Goal: Task Accomplishment & Management: Manage account settings

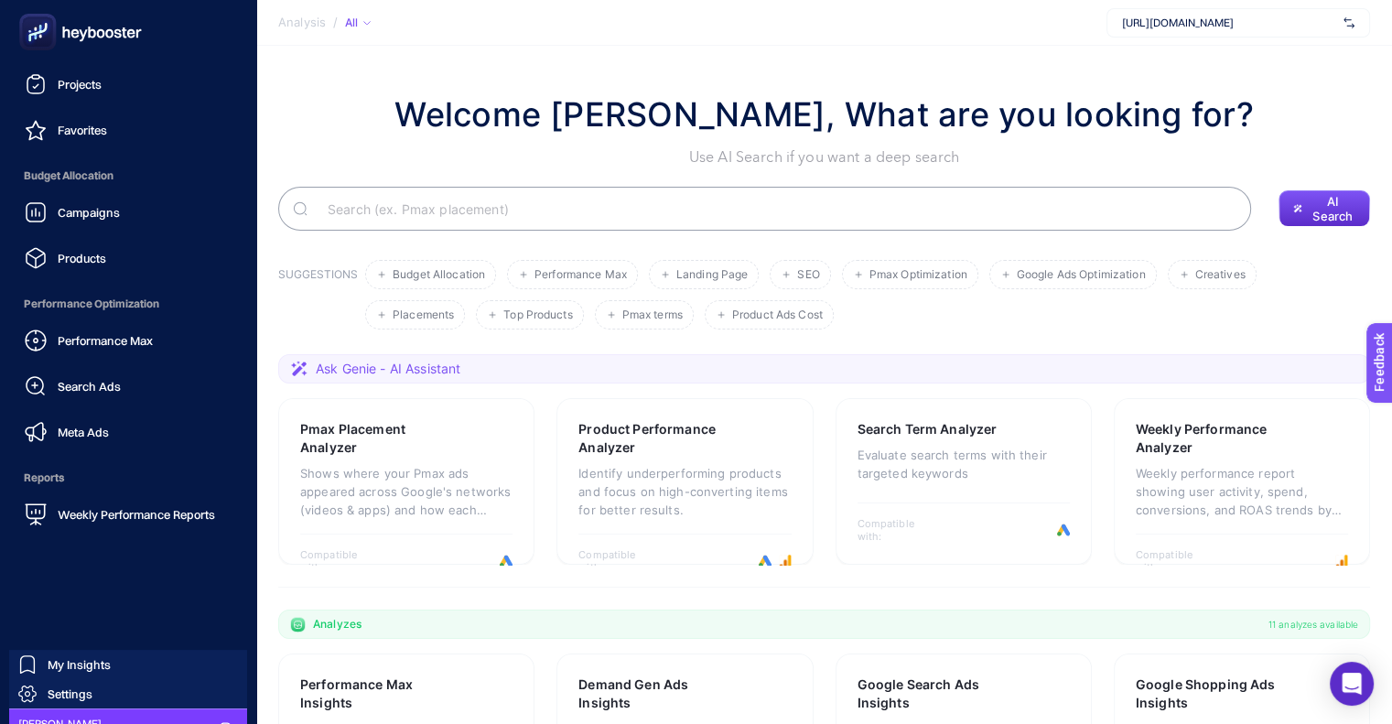
scroll to position [163, 0]
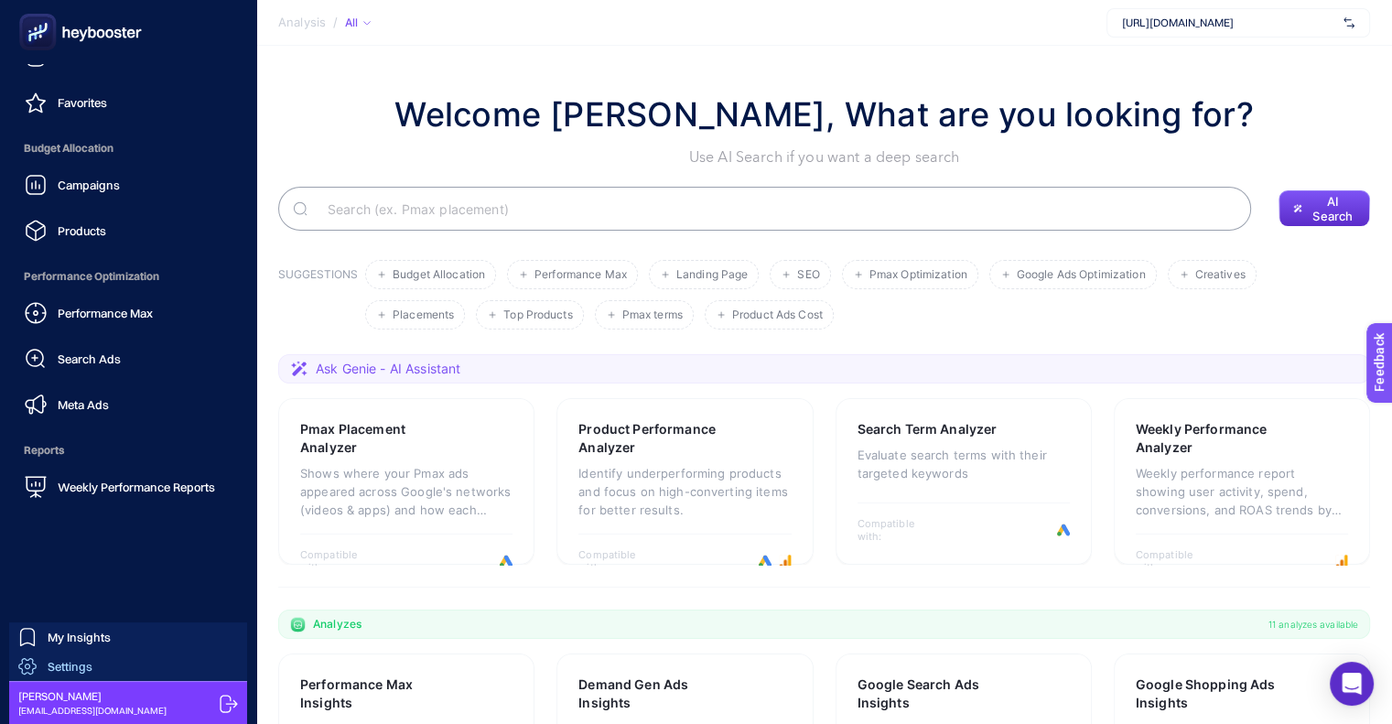
click at [100, 660] on link "Settings" at bounding box center [128, 666] width 238 height 29
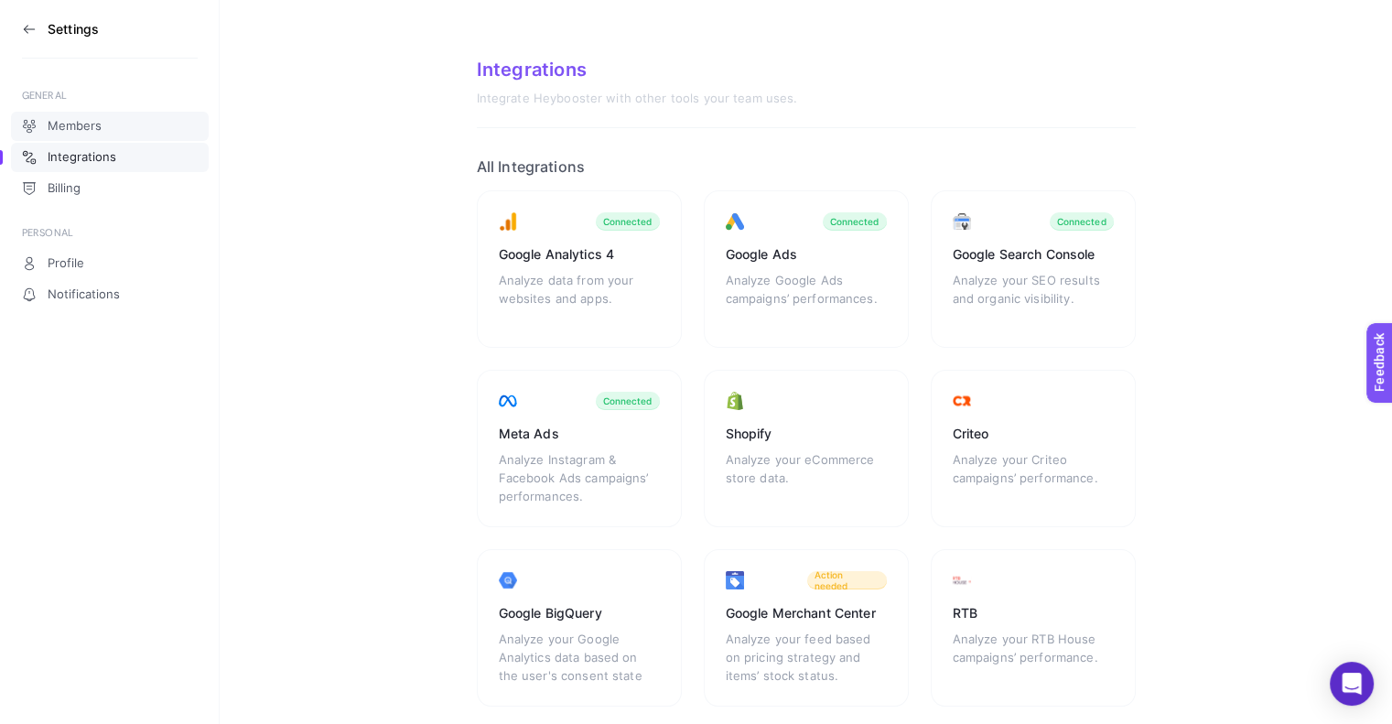
click at [99, 117] on link "Members" at bounding box center [110, 126] width 198 height 29
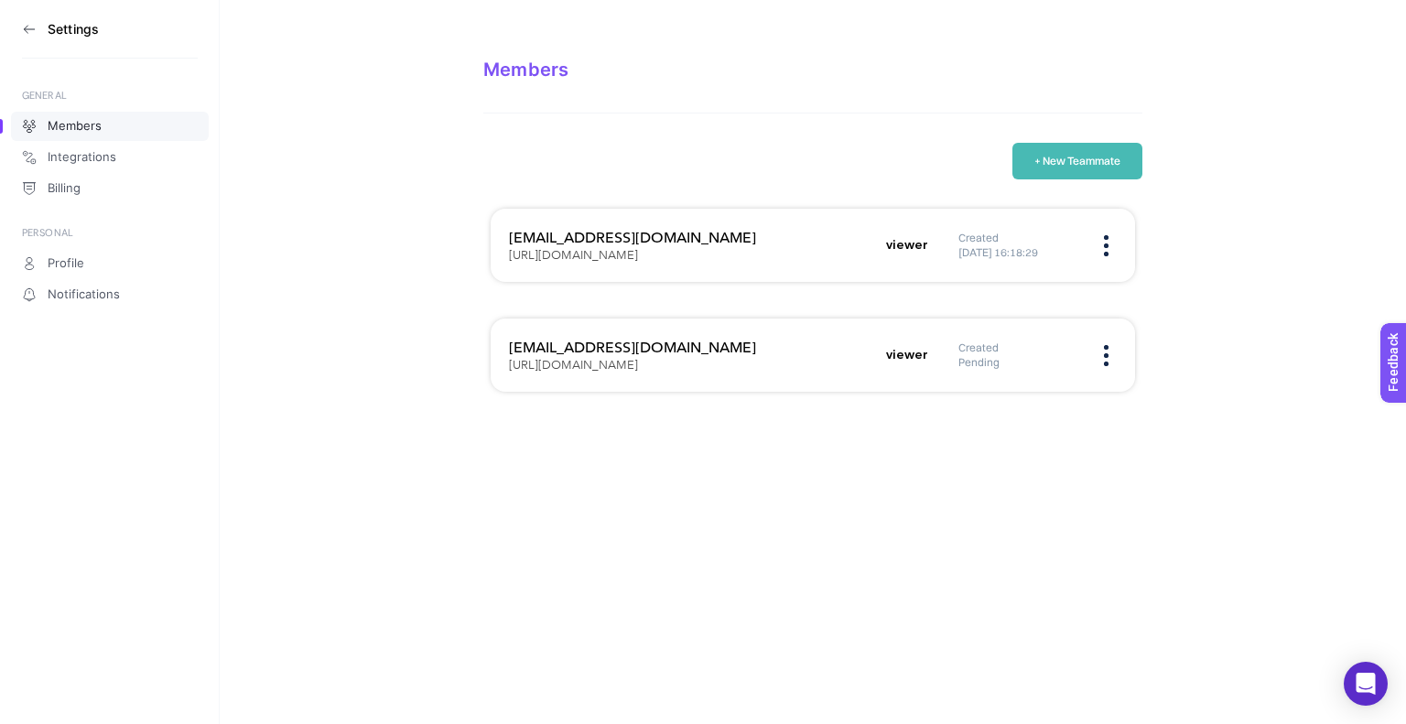
click at [1106, 362] on img at bounding box center [1106, 355] width 5 height 21
click at [1040, 405] on span "Remove" at bounding box center [1024, 413] width 104 height 40
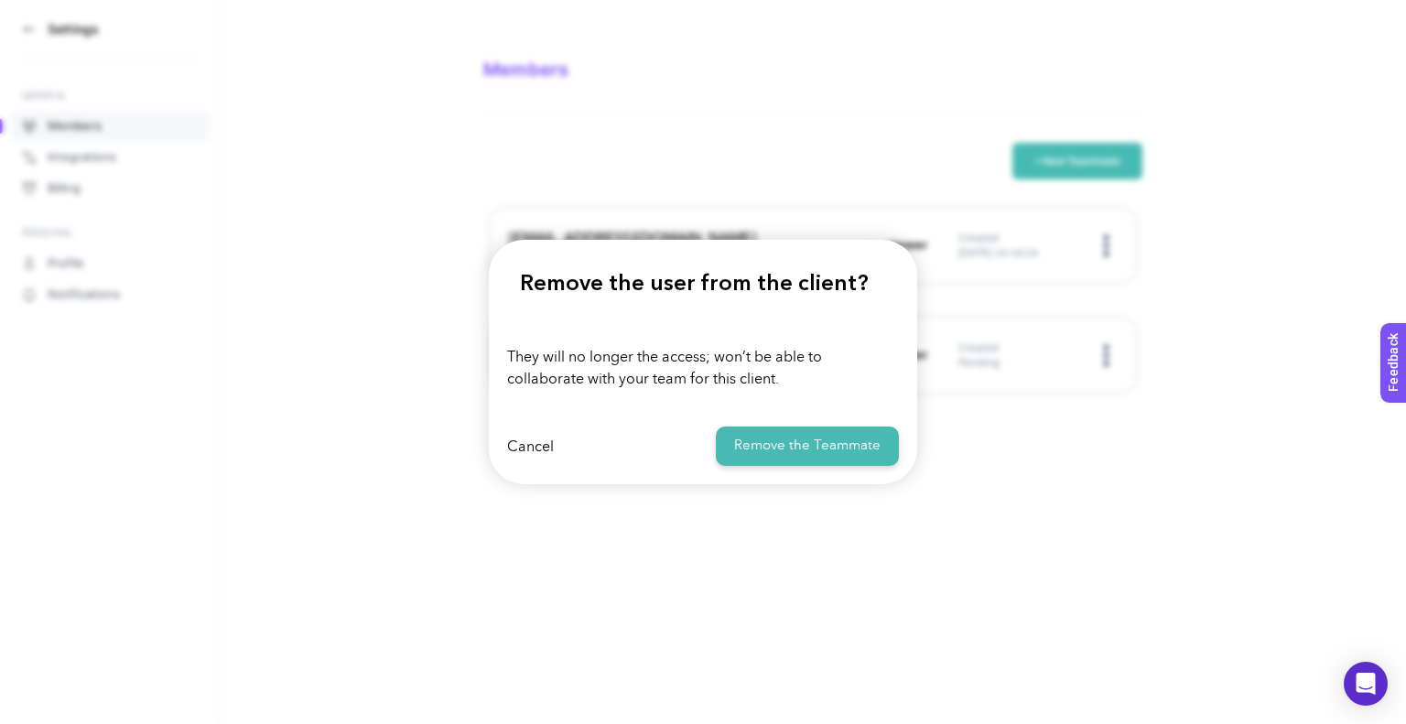
click at [830, 444] on button "Remove the Teammate" at bounding box center [807, 445] width 183 height 39
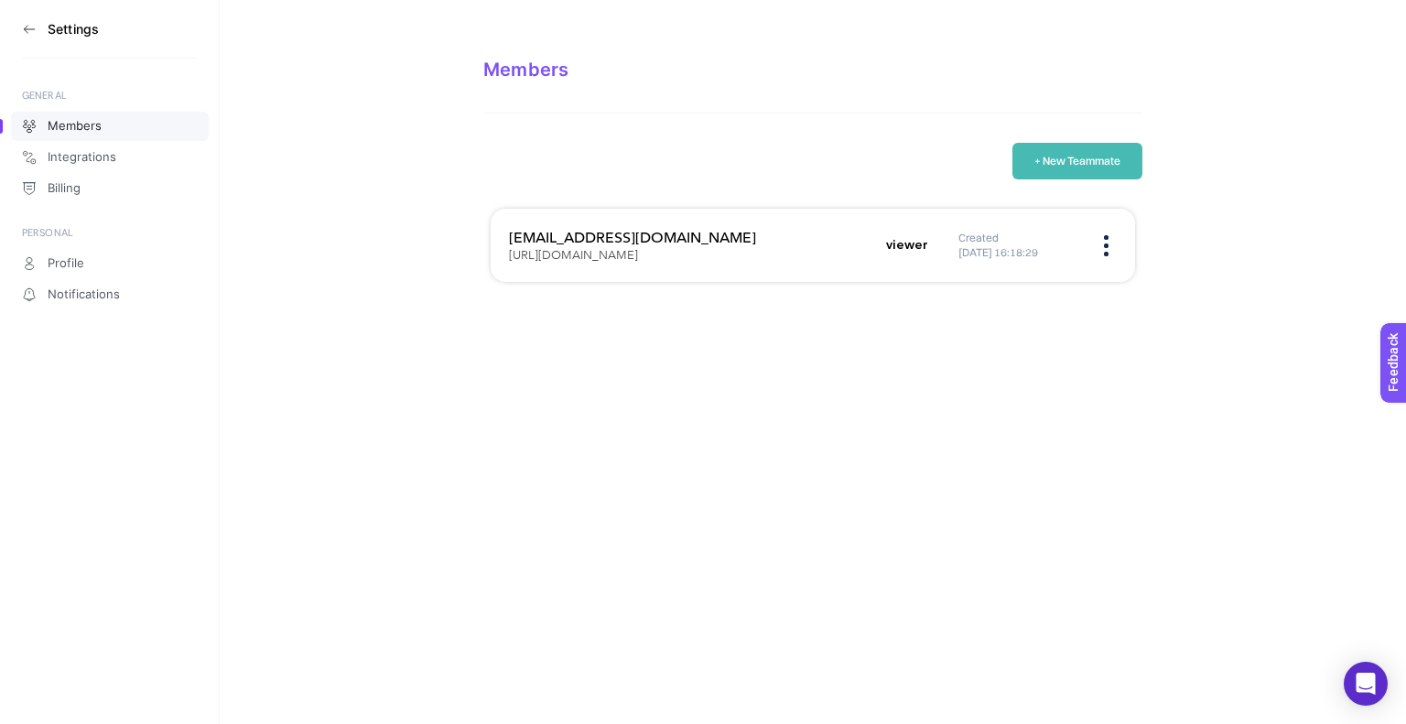
click at [35, 28] on section "Settings" at bounding box center [110, 29] width 176 height 59
click at [29, 28] on icon at bounding box center [29, 29] width 15 height 15
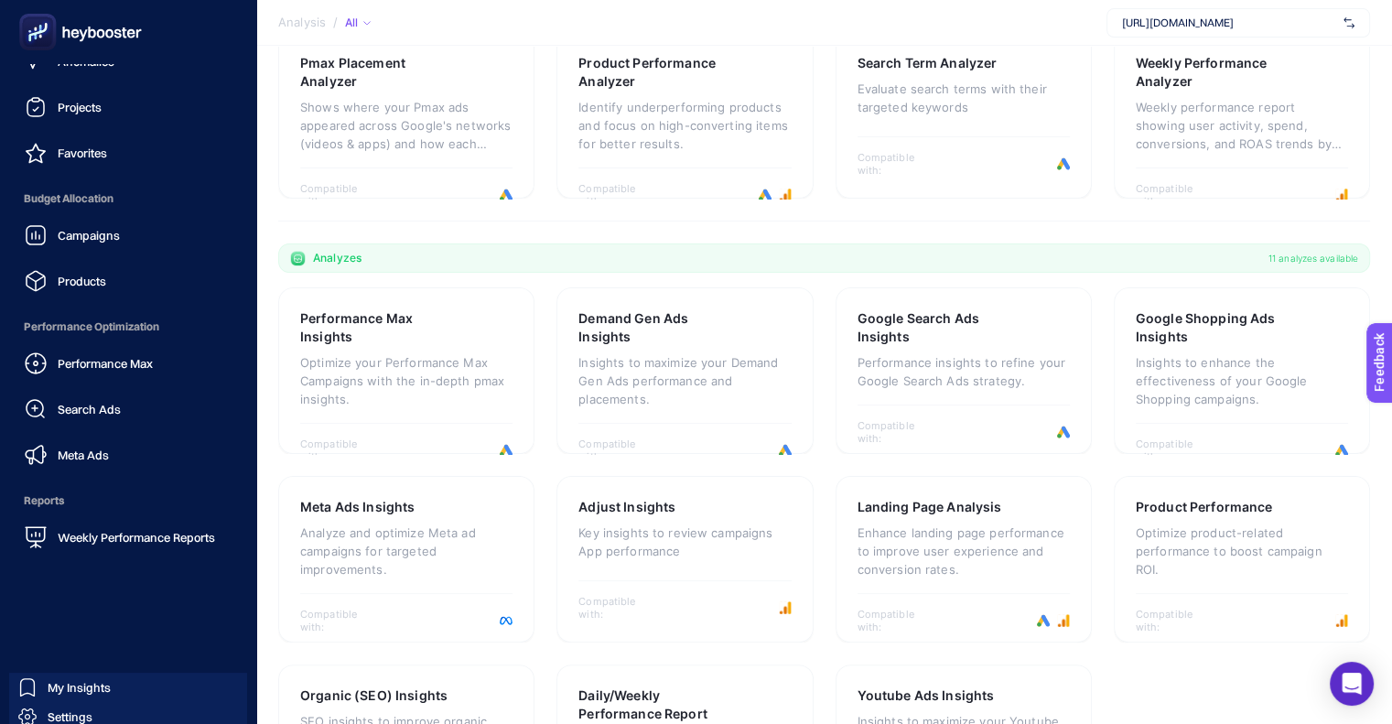
scroll to position [163, 0]
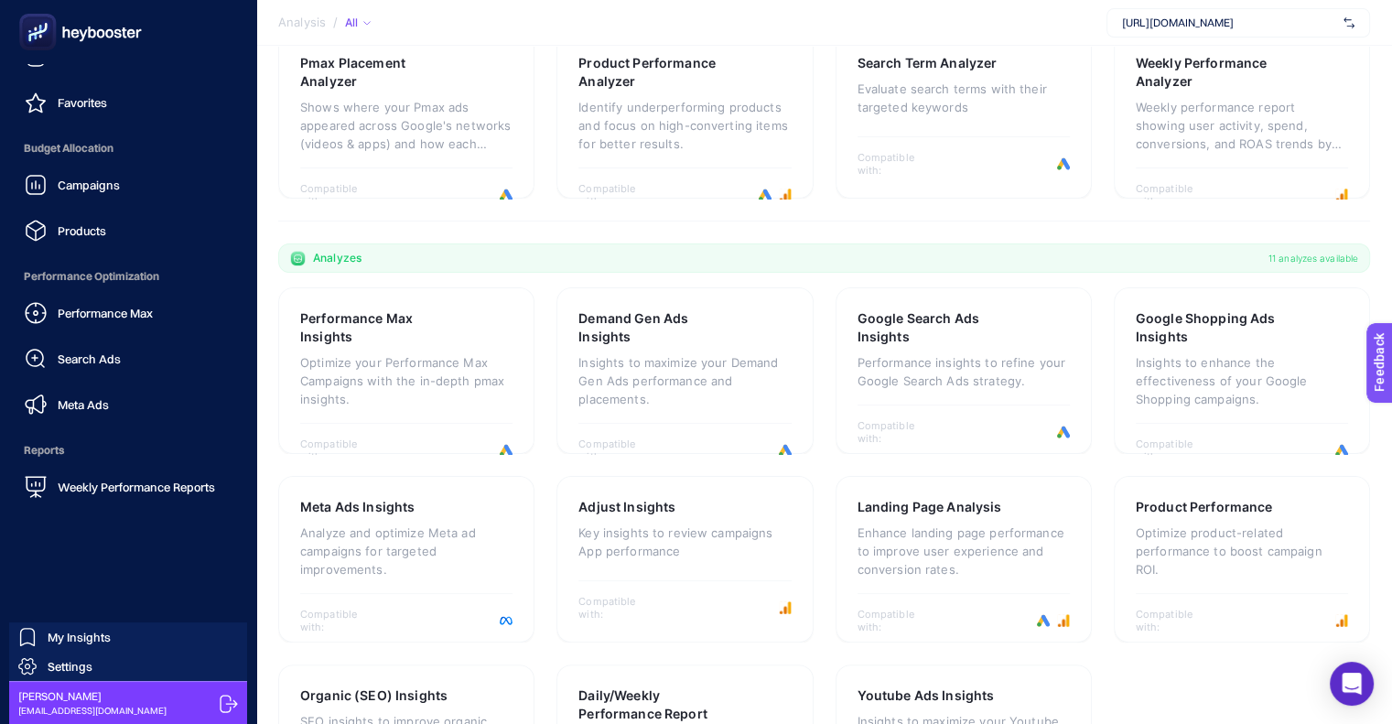
click at [223, 699] on icon at bounding box center [229, 704] width 18 height 18
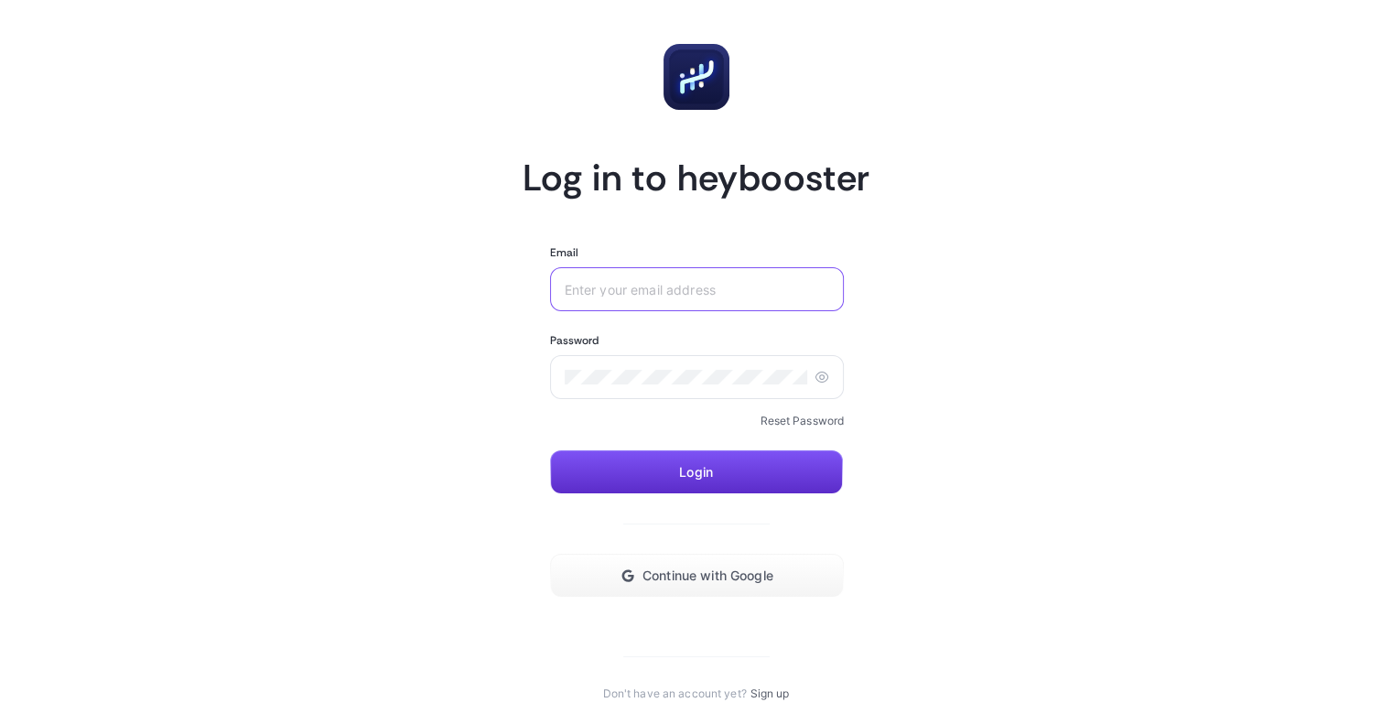
type input "mert.gulseren@sporthink.com.tr"
click at [798, 420] on link "Reset Password" at bounding box center [802, 421] width 84 height 15
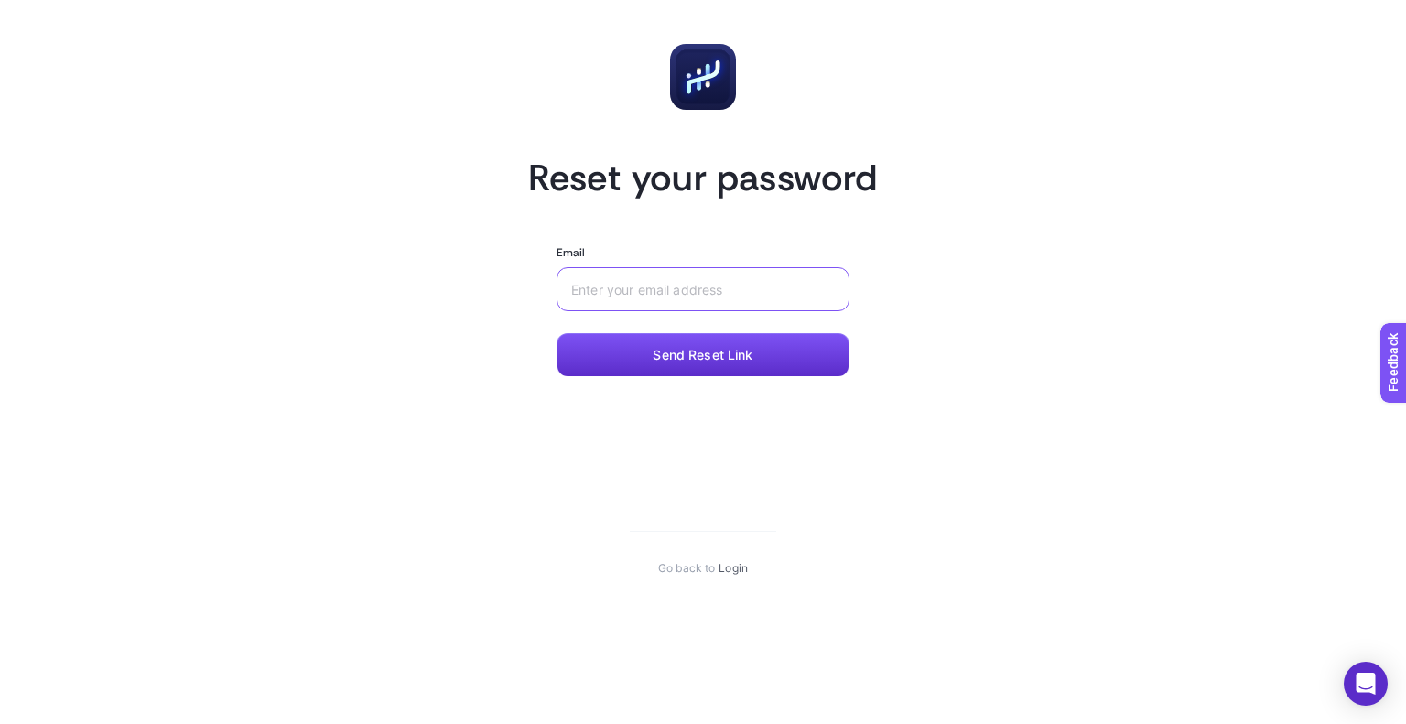
click at [692, 296] on input "Email" at bounding box center [703, 289] width 264 height 15
type input "mert.gulseren@sporthink.com.tr"
click at [757, 350] on button "Send Reset Link" at bounding box center [702, 355] width 293 height 44
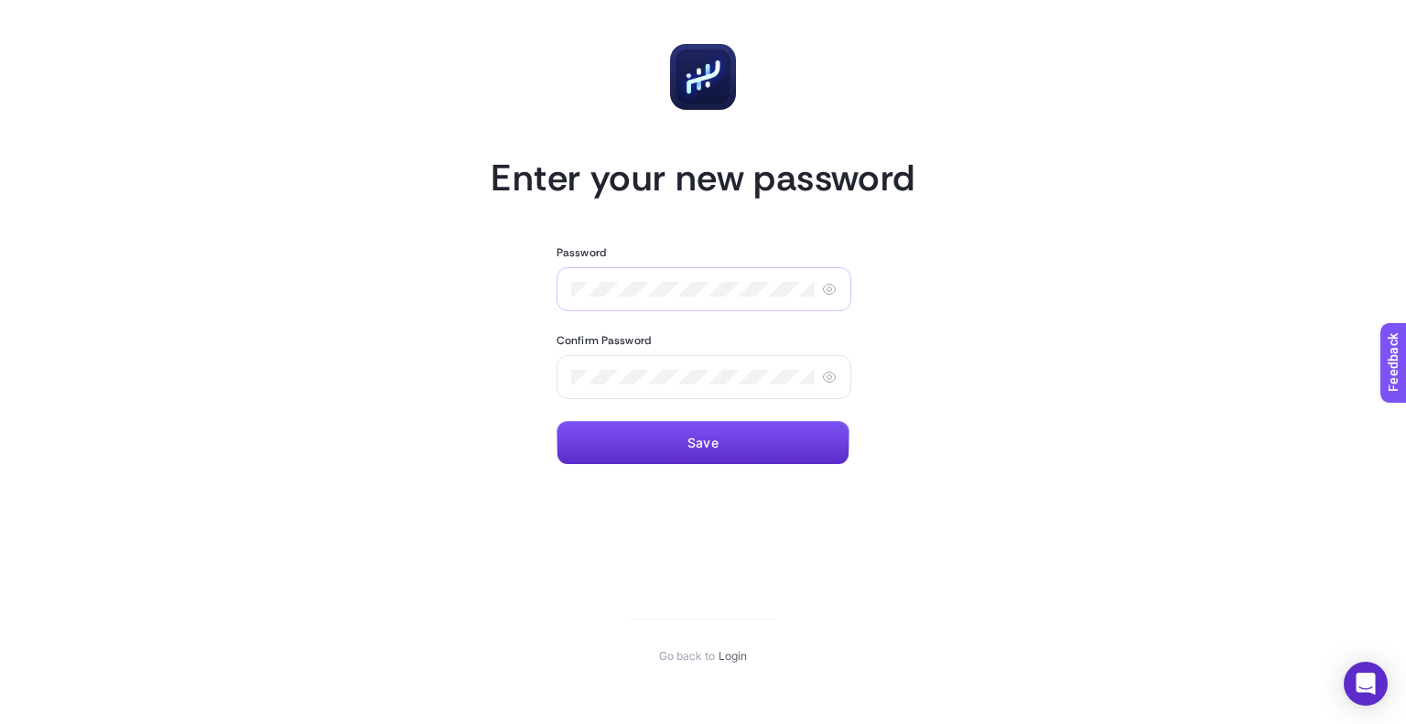
click at [826, 287] on icon at bounding box center [828, 289] width 5 height 5
click at [631, 440] on button "Save" at bounding box center [702, 443] width 293 height 44
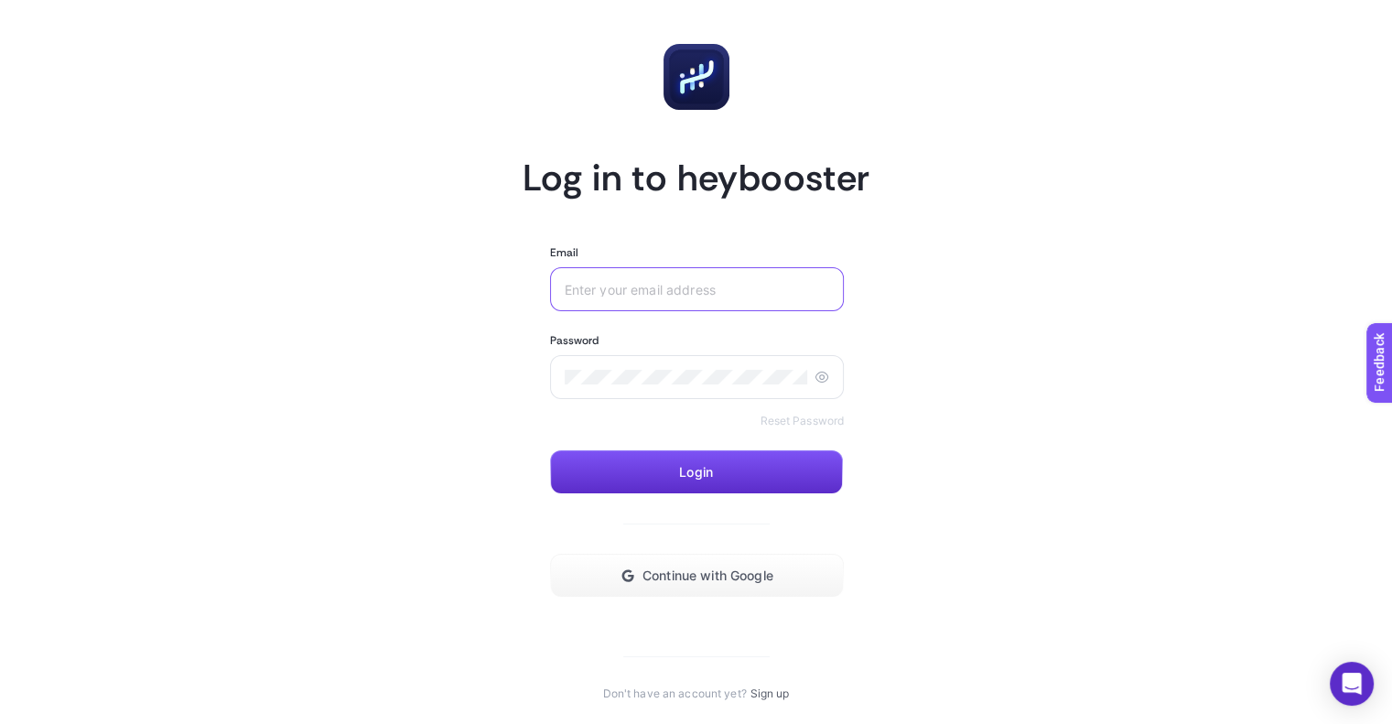
type input "[PERSON_NAME][EMAIL_ADDRESS][DOMAIN_NAME]"
click at [728, 467] on button "Login" at bounding box center [696, 472] width 293 height 44
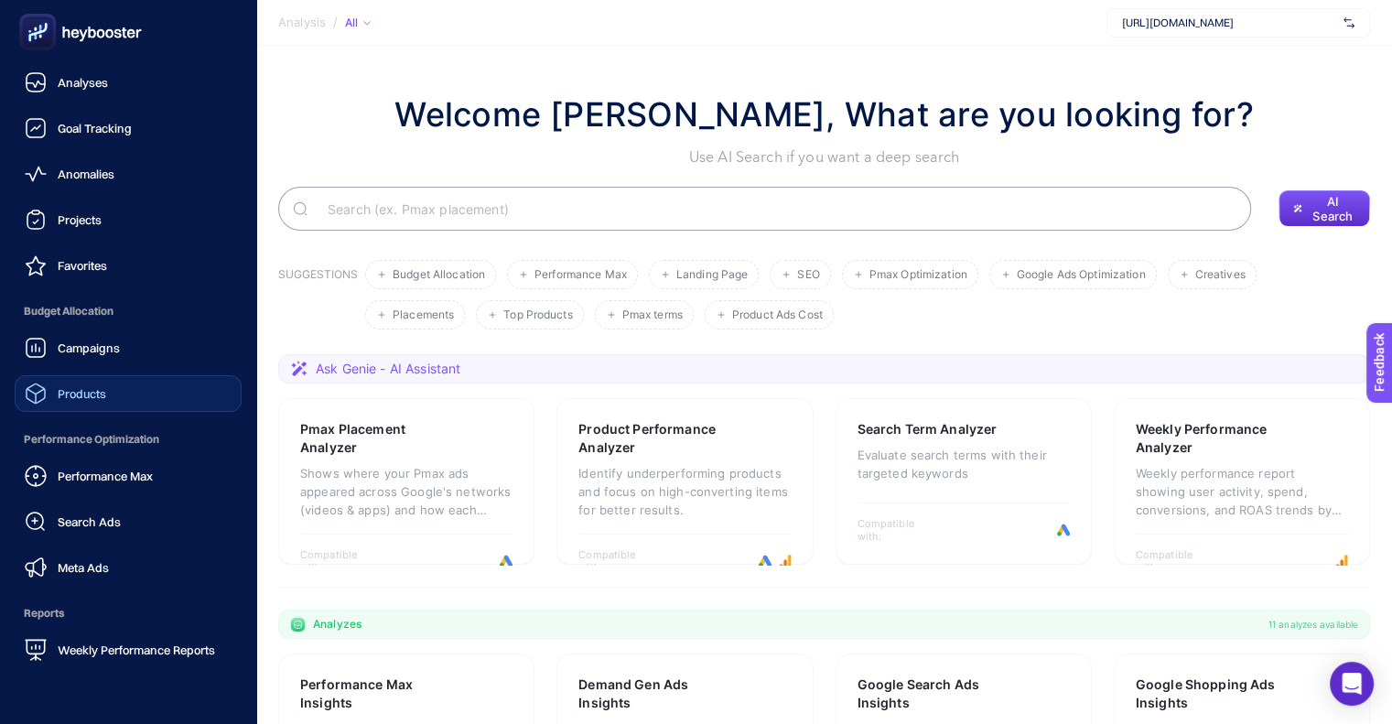
click at [98, 409] on link "Products" at bounding box center [128, 393] width 227 height 37
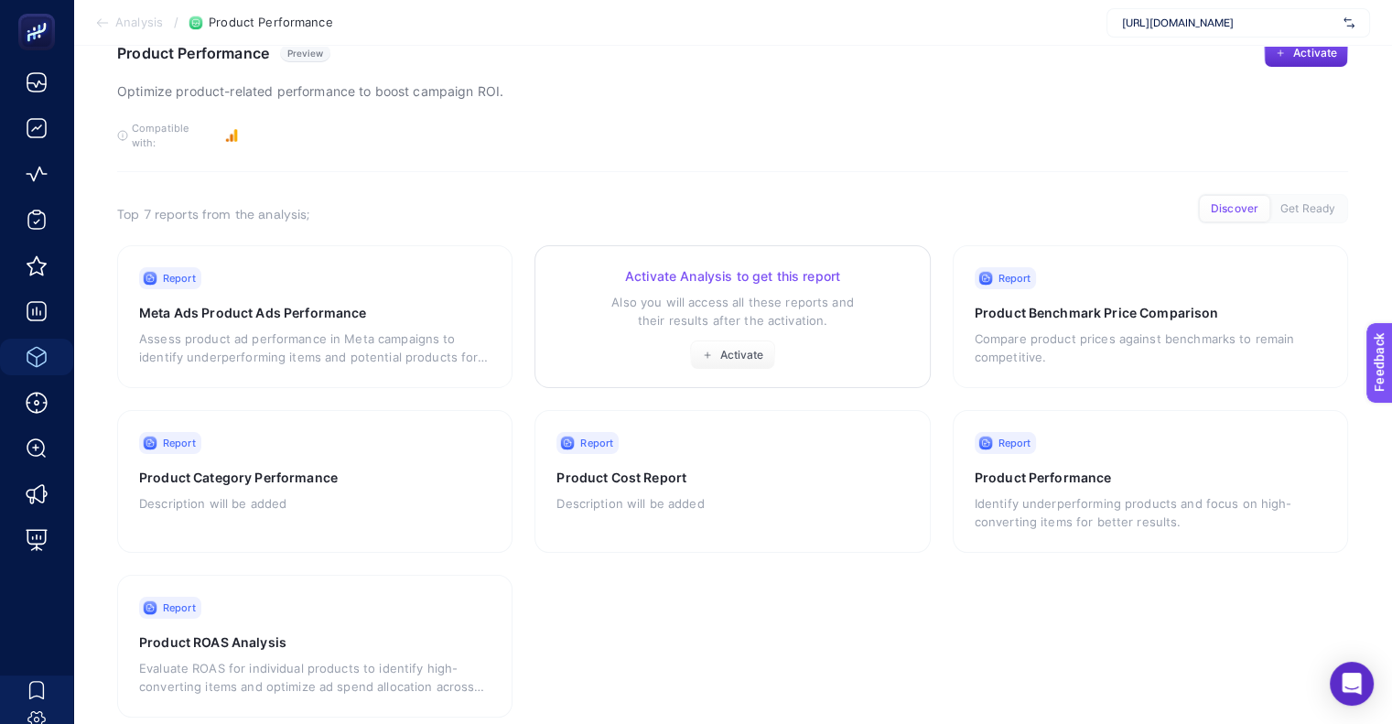
scroll to position [73, 0]
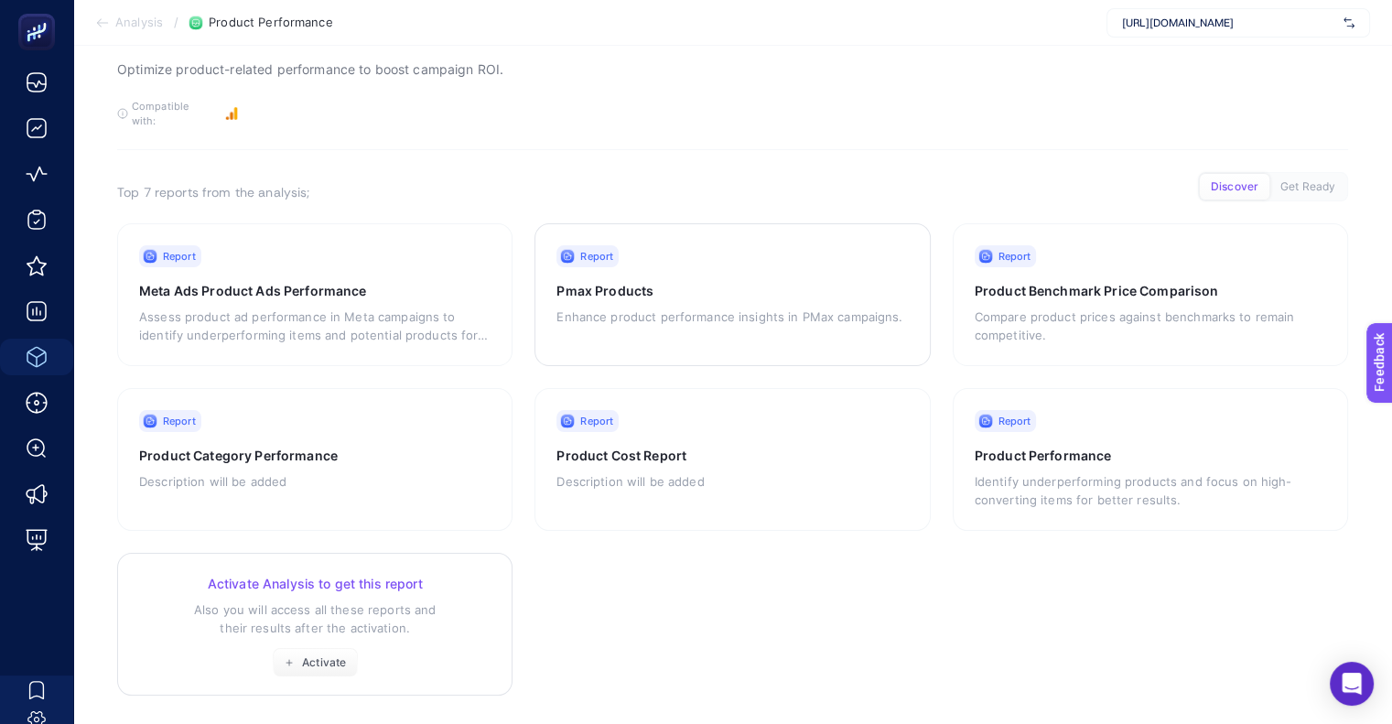
click at [330, 616] on p "Also you will access all these reports and their results after the activation." at bounding box center [314, 618] width 351 height 37
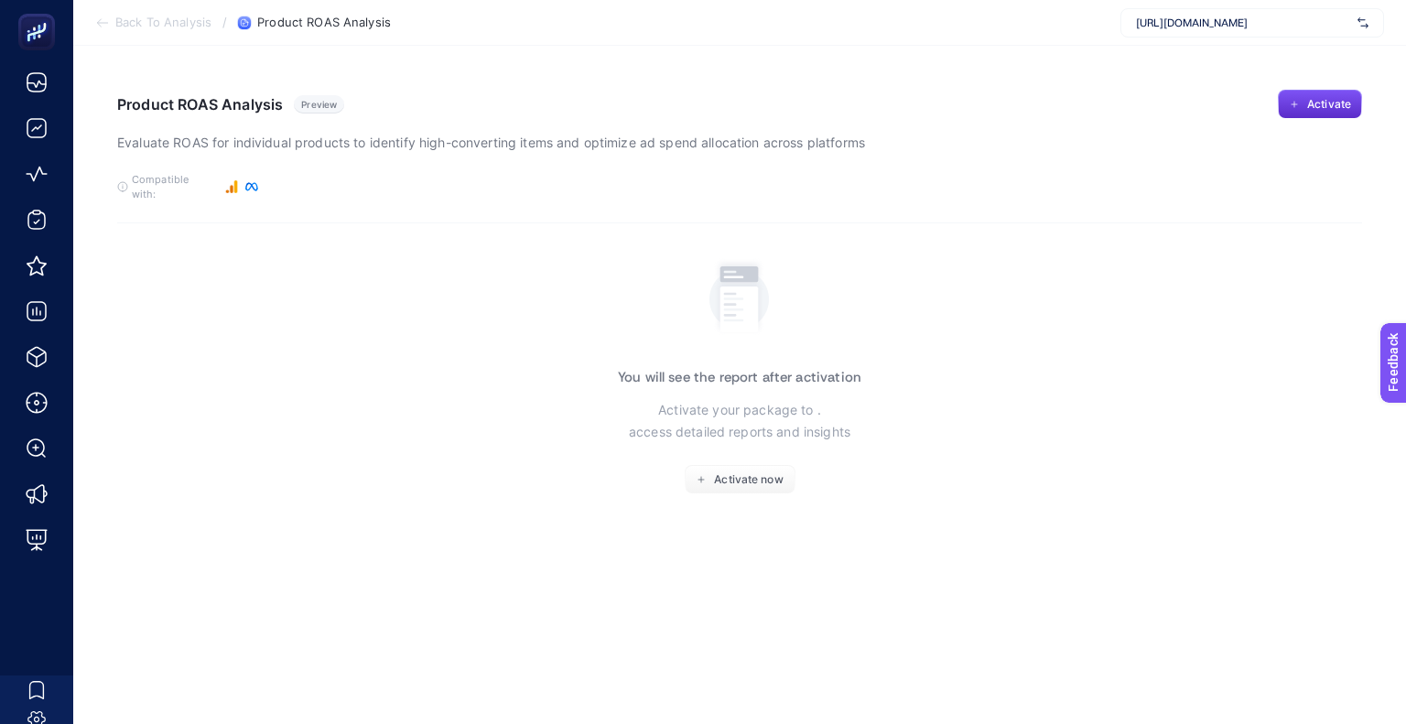
click at [1209, 36] on div "https://www.sporthink.com.tr/" at bounding box center [1252, 22] width 264 height 29
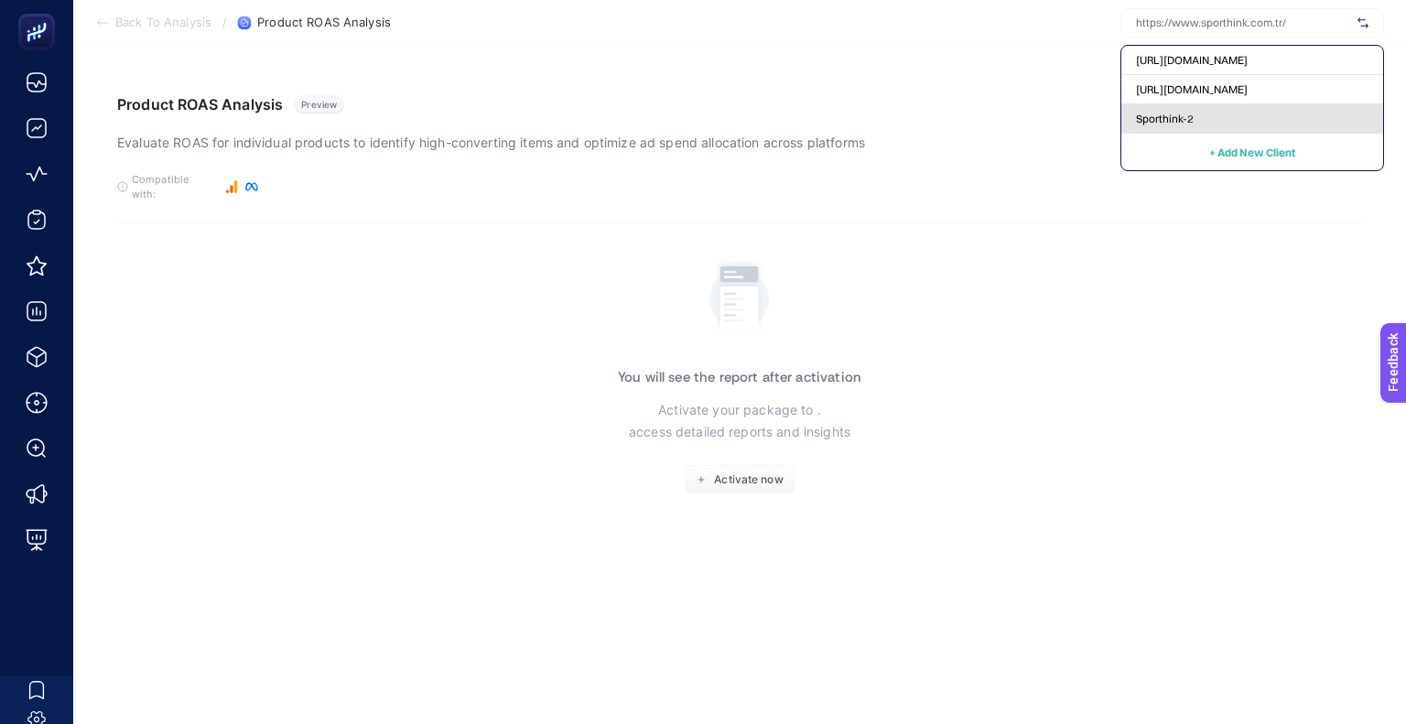
click at [1190, 112] on span "Sporthink-2" at bounding box center [1165, 119] width 58 height 15
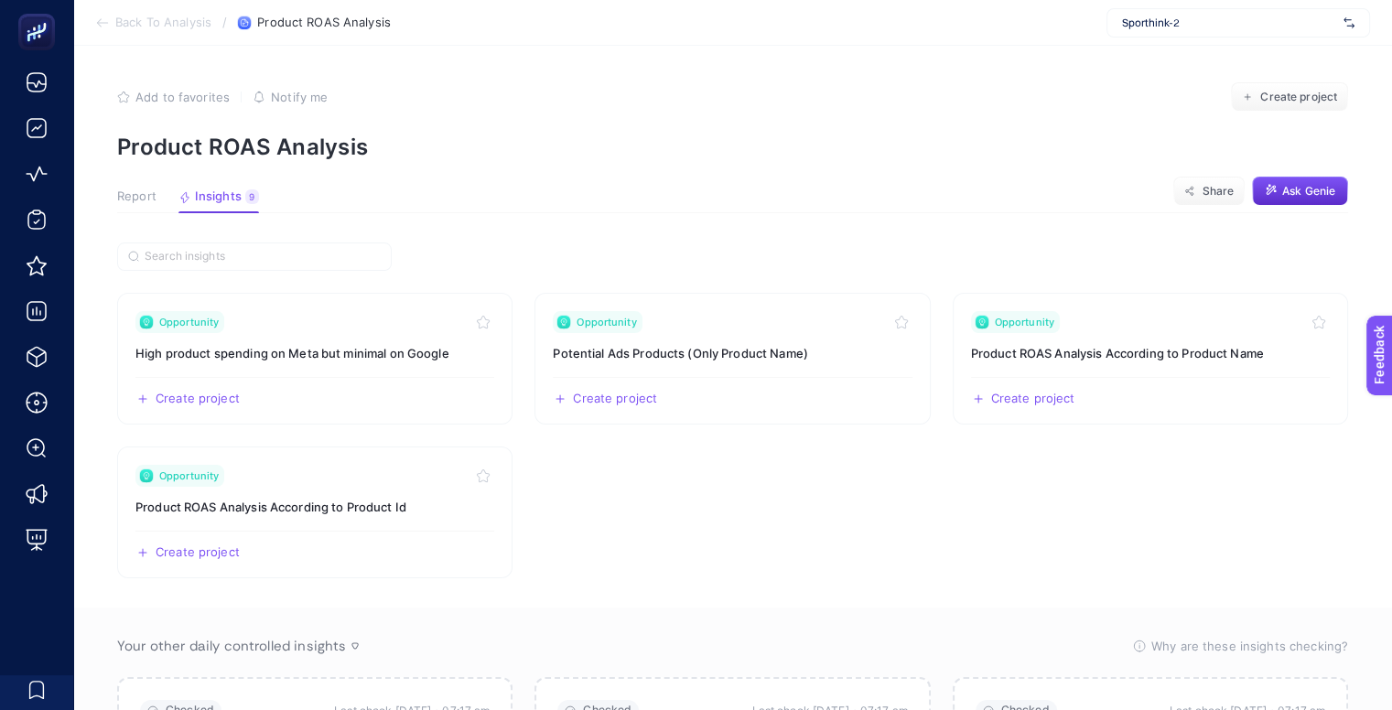
click at [110, 203] on article "Add to favorites false Notify me Create project Product ROAS Analysis Report In…" at bounding box center [732, 558] width 1319 height 1024
click at [124, 199] on span "Report" at bounding box center [136, 196] width 39 height 15
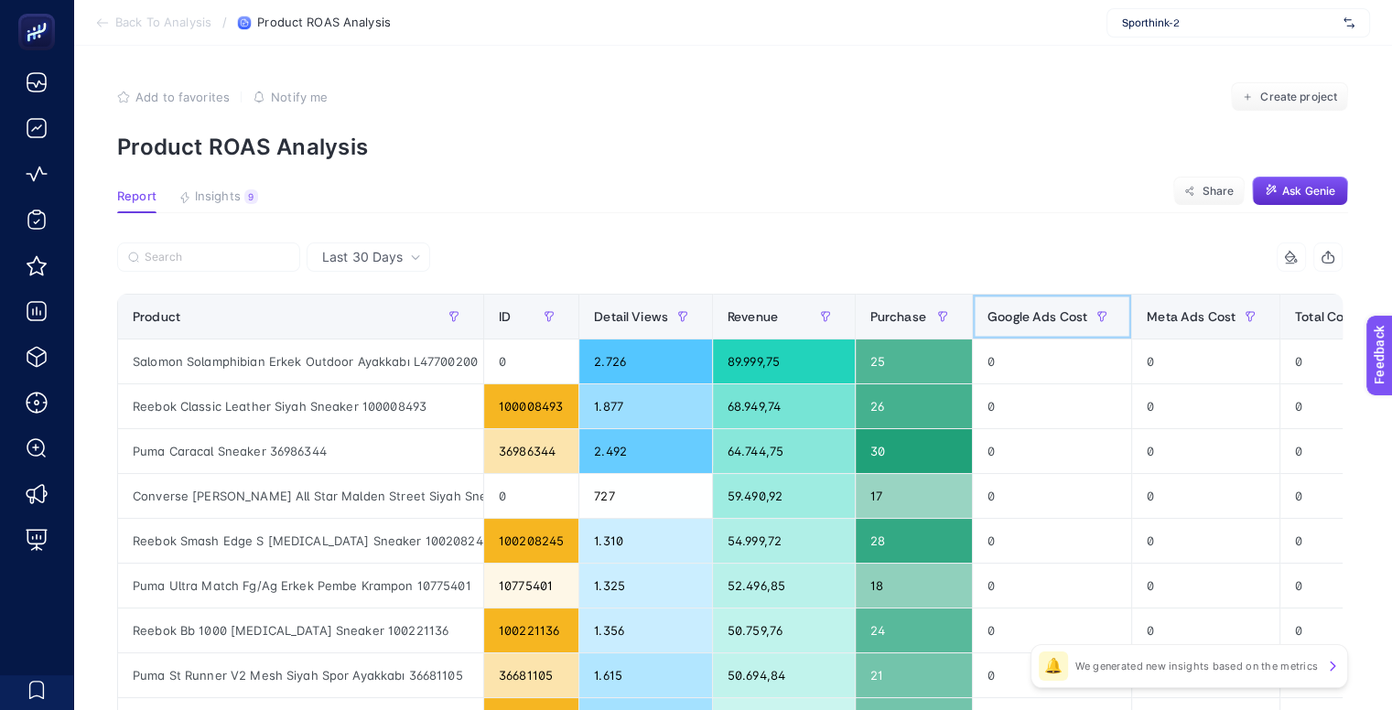
click at [1041, 315] on span "Google Ads Cost" at bounding box center [1037, 316] width 100 height 15
click at [1046, 320] on span "Google Ads Cost" at bounding box center [1037, 316] width 100 height 15
click at [1023, 324] on span "Google Ads Cost" at bounding box center [1037, 316] width 100 height 15
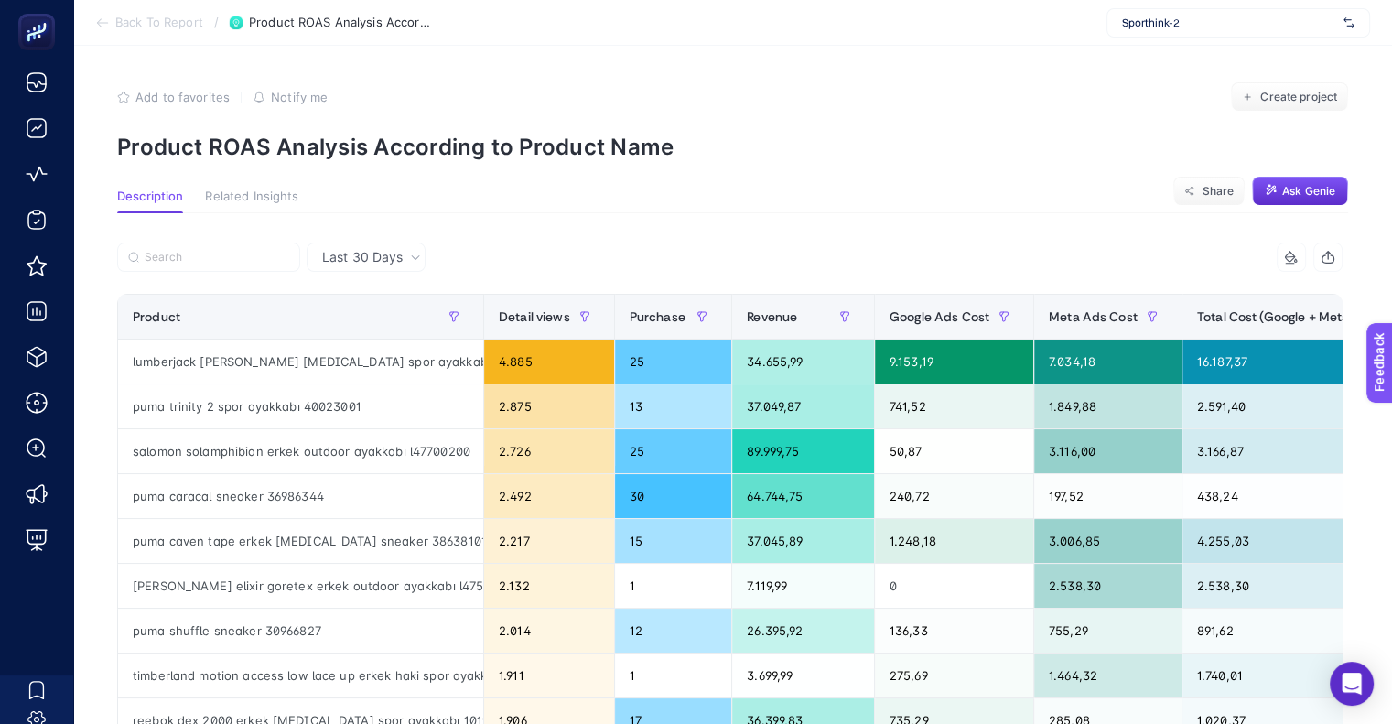
click at [349, 254] on span "Last 30 Days" at bounding box center [362, 257] width 81 height 18
click at [393, 252] on span "Last 30 Days" at bounding box center [362, 257] width 81 height 18
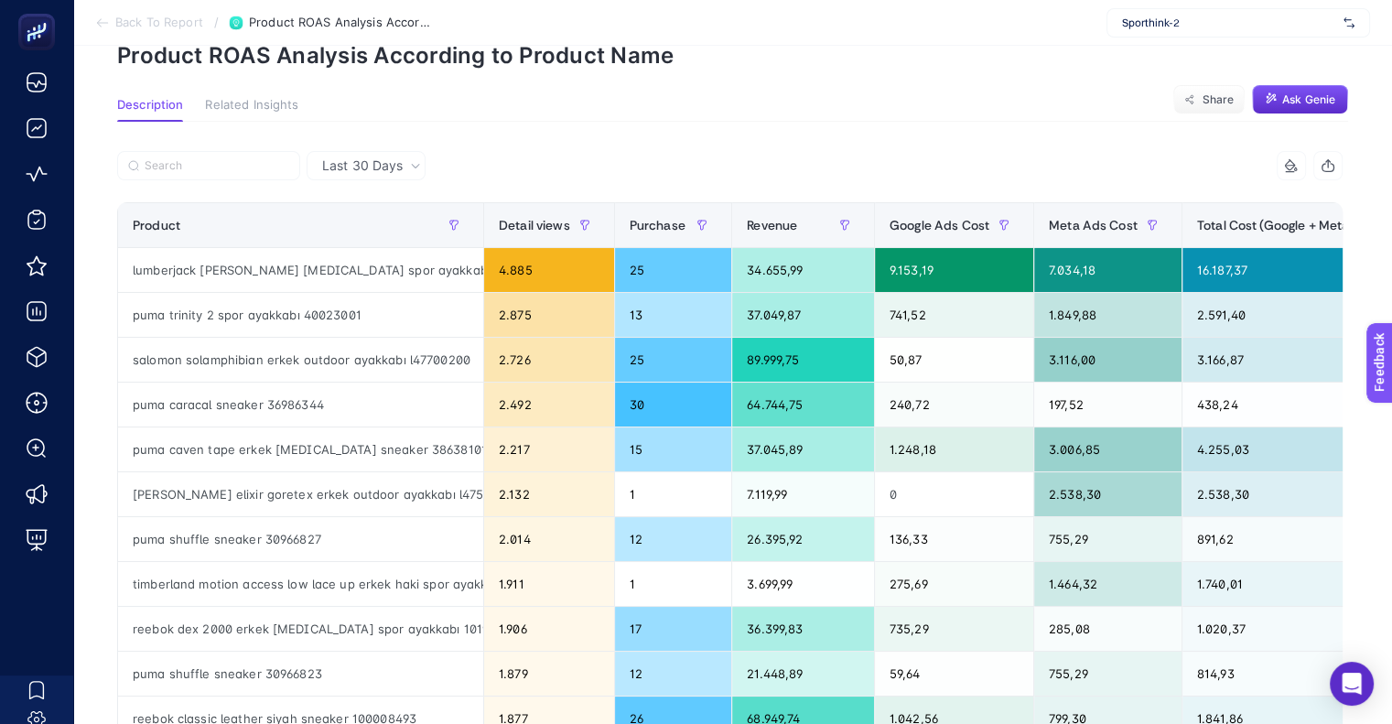
click at [162, 18] on span "Back To Report" at bounding box center [159, 23] width 88 height 15
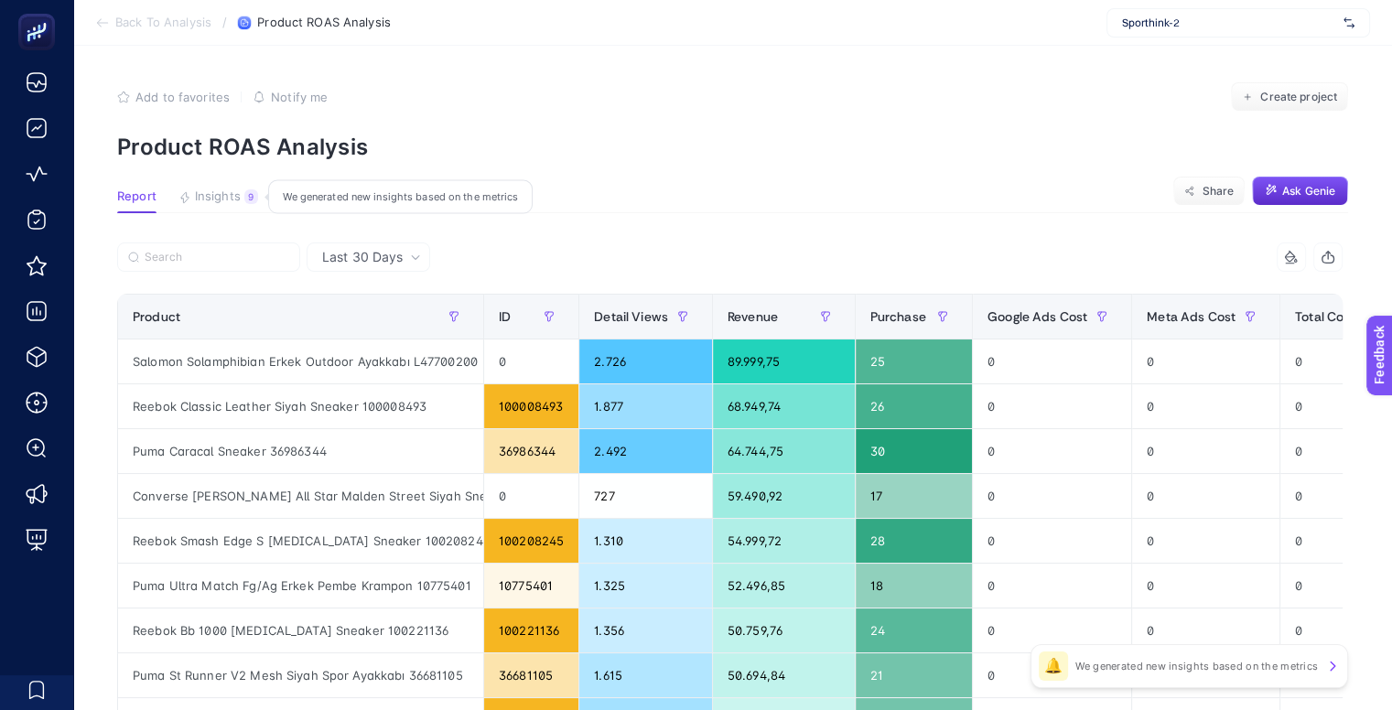
click at [238, 203] on span "Insights" at bounding box center [218, 196] width 46 height 15
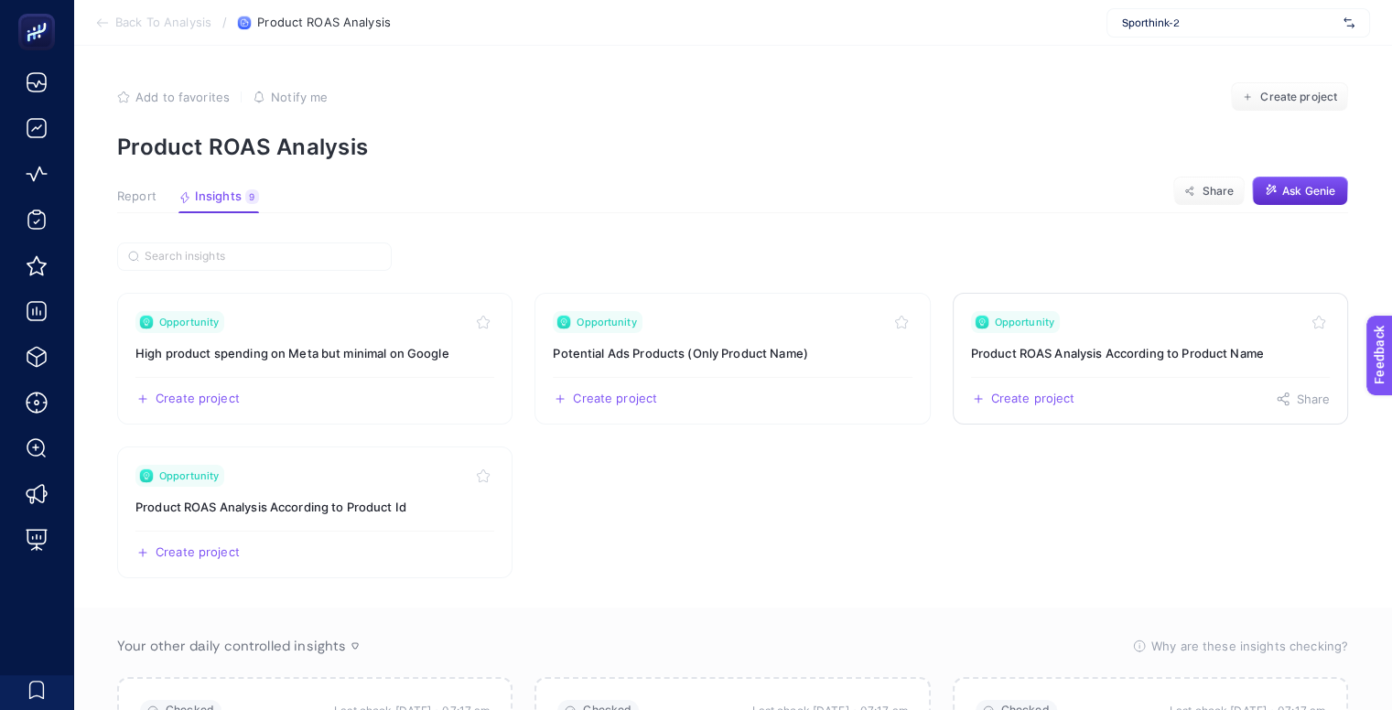
click at [1096, 367] on link "Opportunity Product ROAS Analysis According to Product Name Create project Share" at bounding box center [1150, 359] width 395 height 132
